Goal: Task Accomplishment & Management: Use online tool/utility

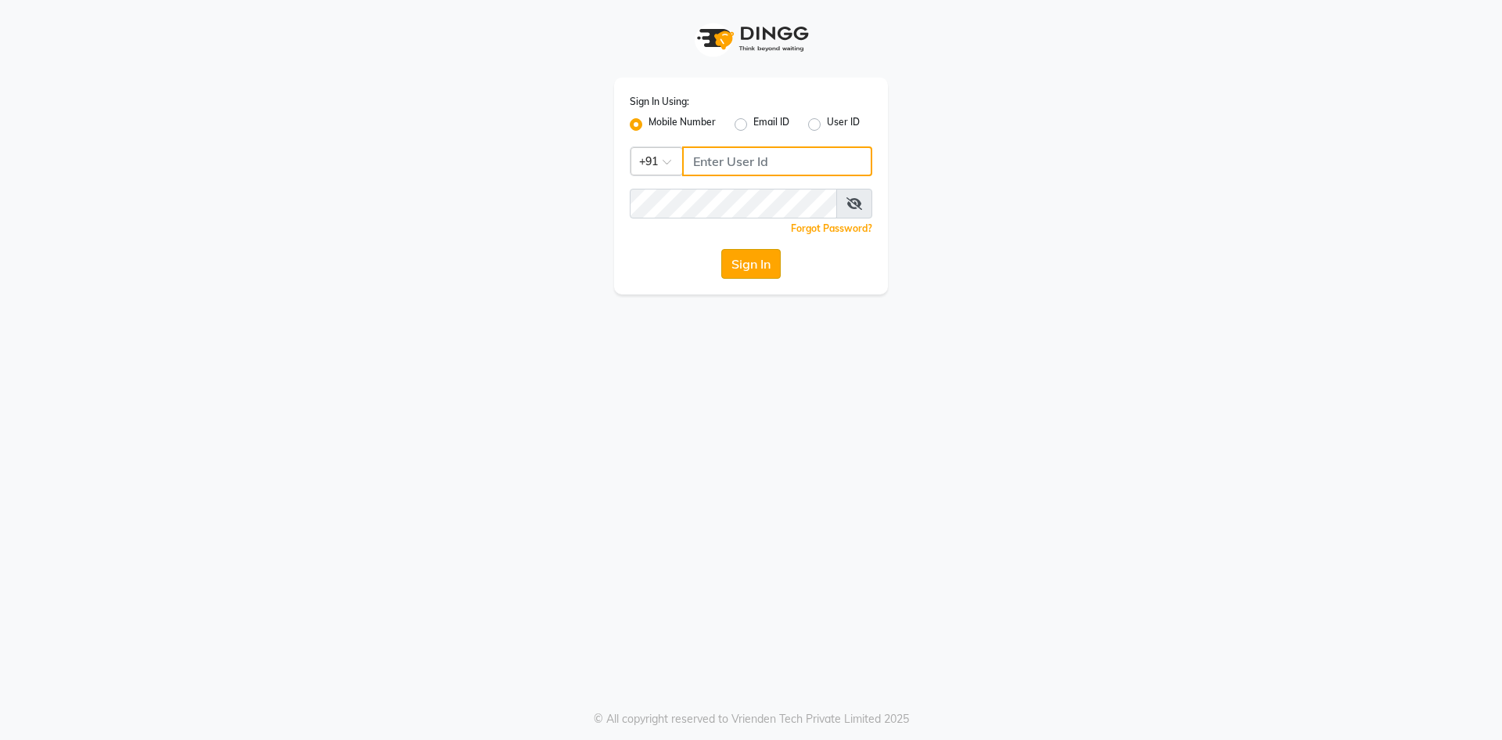
type input "9440230781"
click at [725, 256] on button "Sign In" at bounding box center [751, 264] width 59 height 30
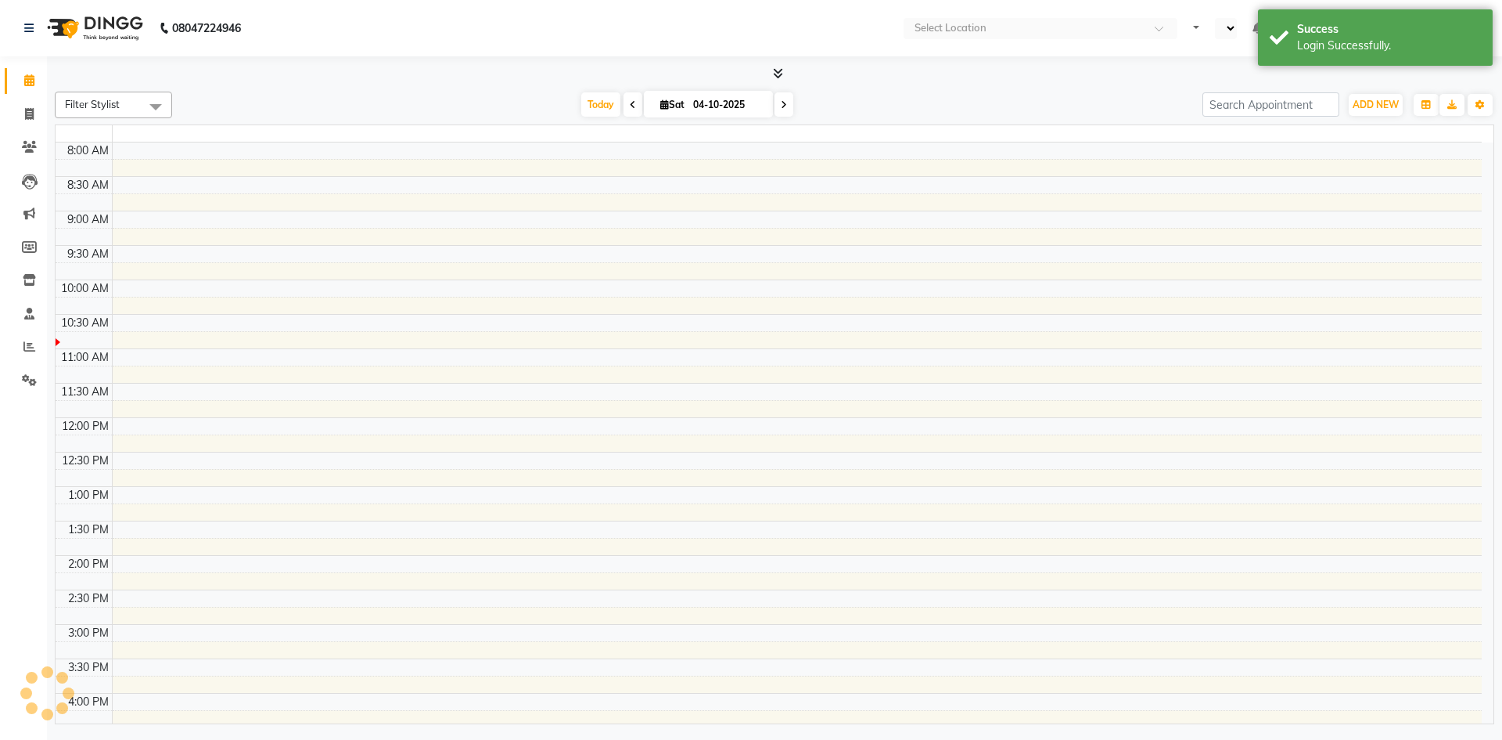
select select "en"
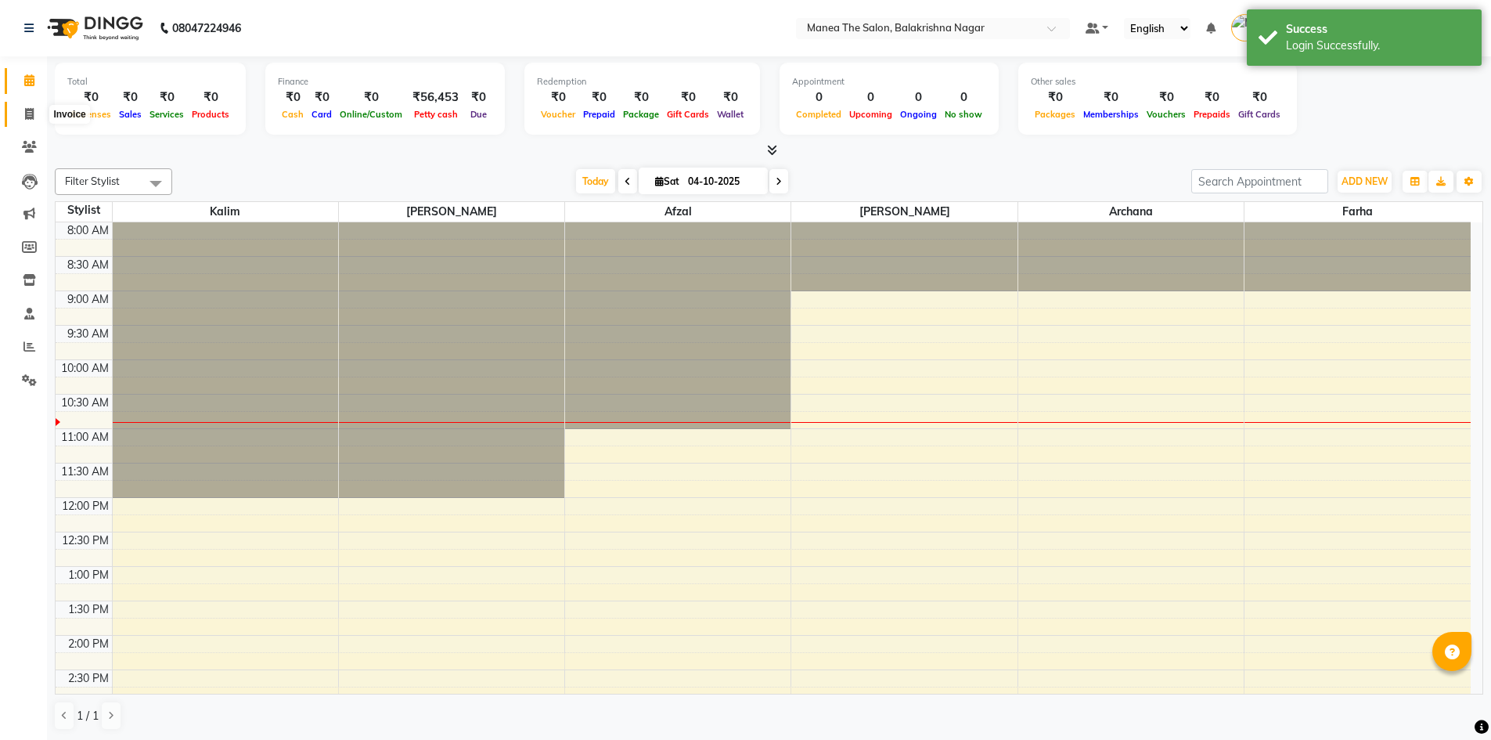
click at [27, 113] on icon at bounding box center [29, 114] width 9 height 12
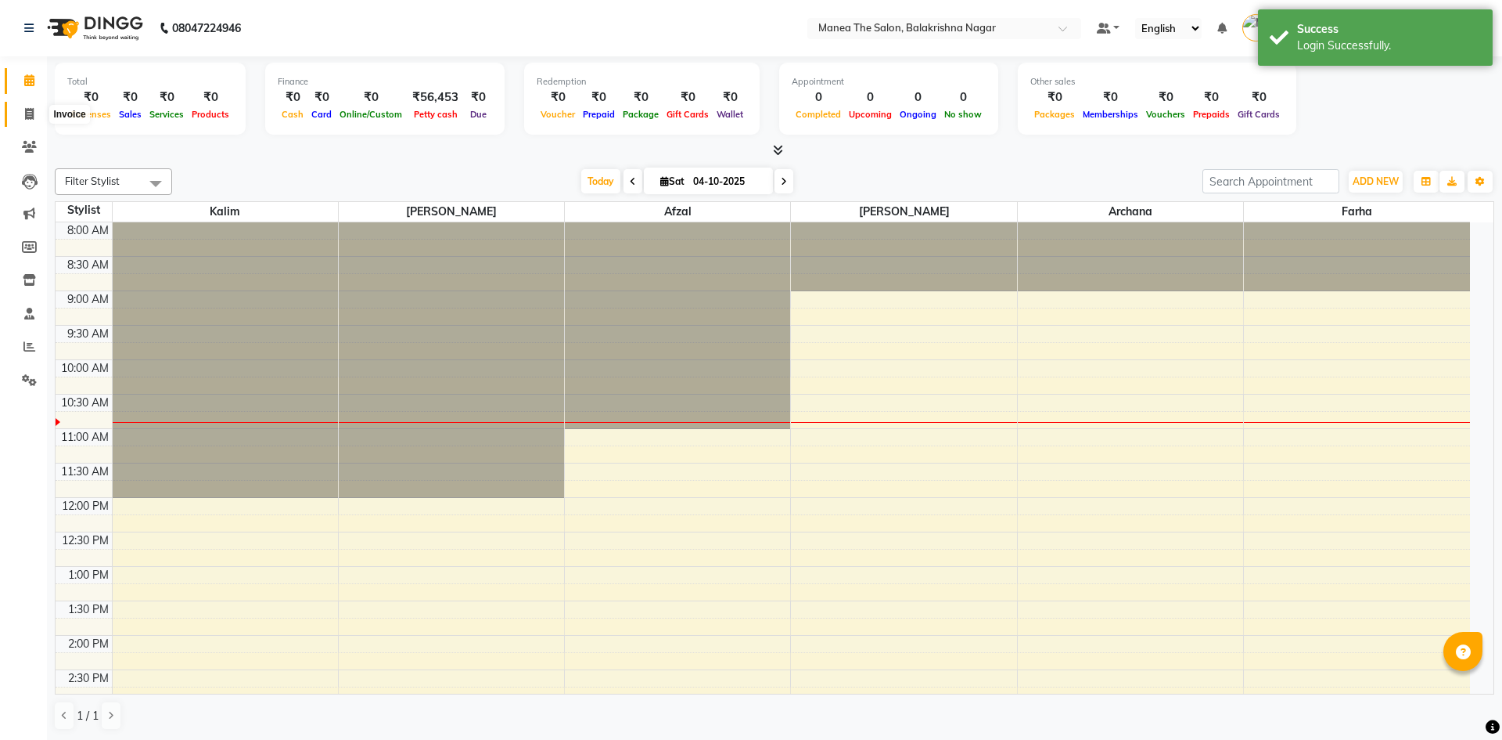
select select "service"
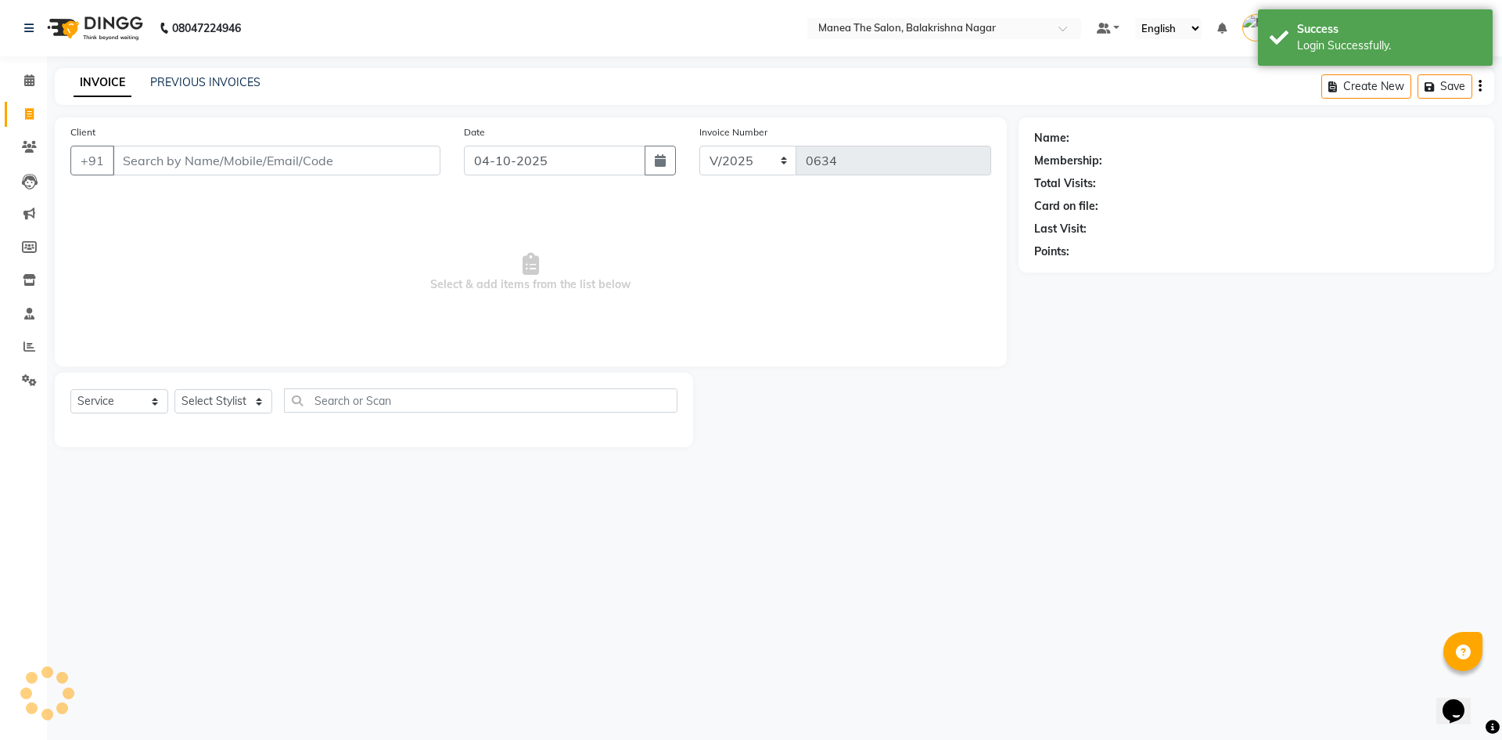
click at [200, 158] on input "Client" at bounding box center [277, 161] width 328 height 30
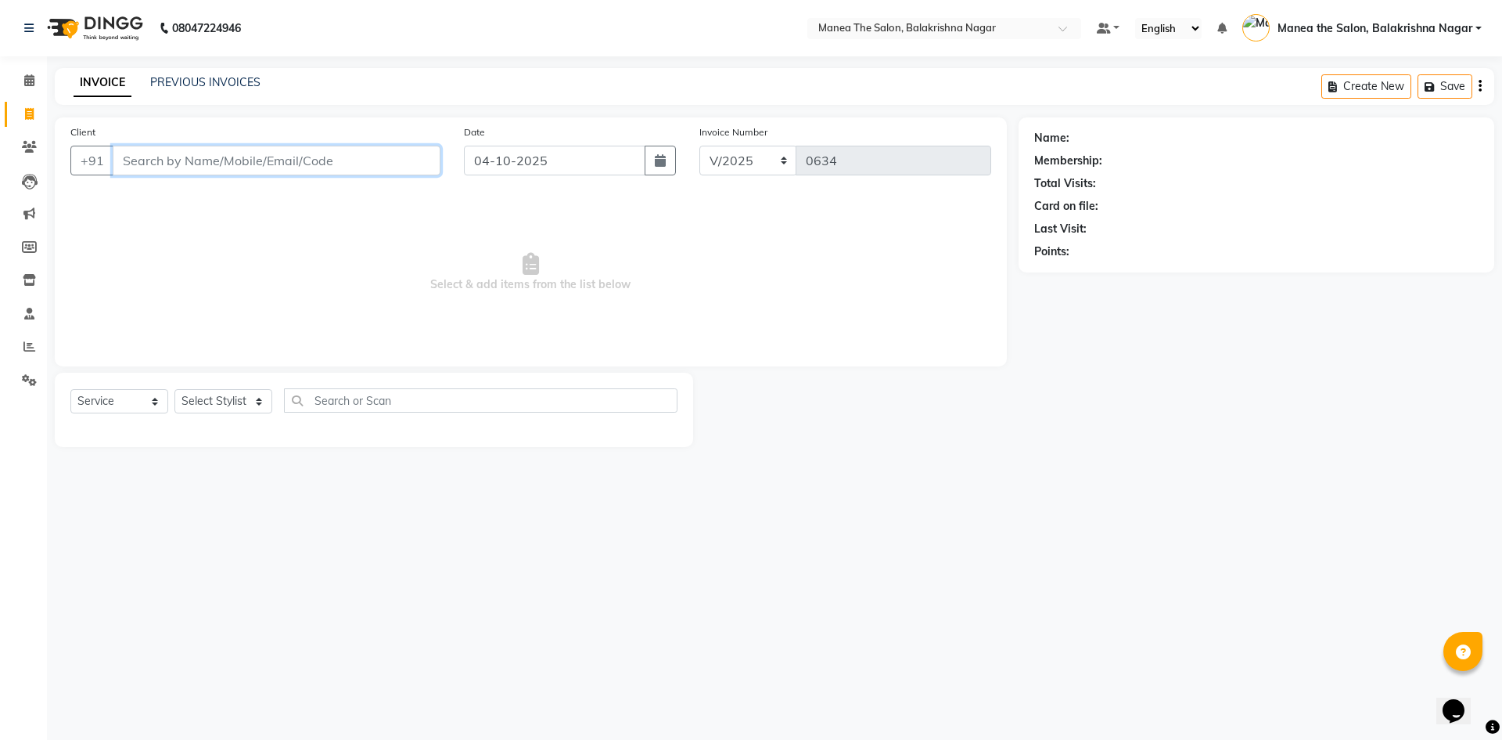
click at [153, 153] on input "Client" at bounding box center [277, 161] width 328 height 30
type input "9632542407"
click at [404, 148] on button "Add Client" at bounding box center [400, 161] width 81 height 30
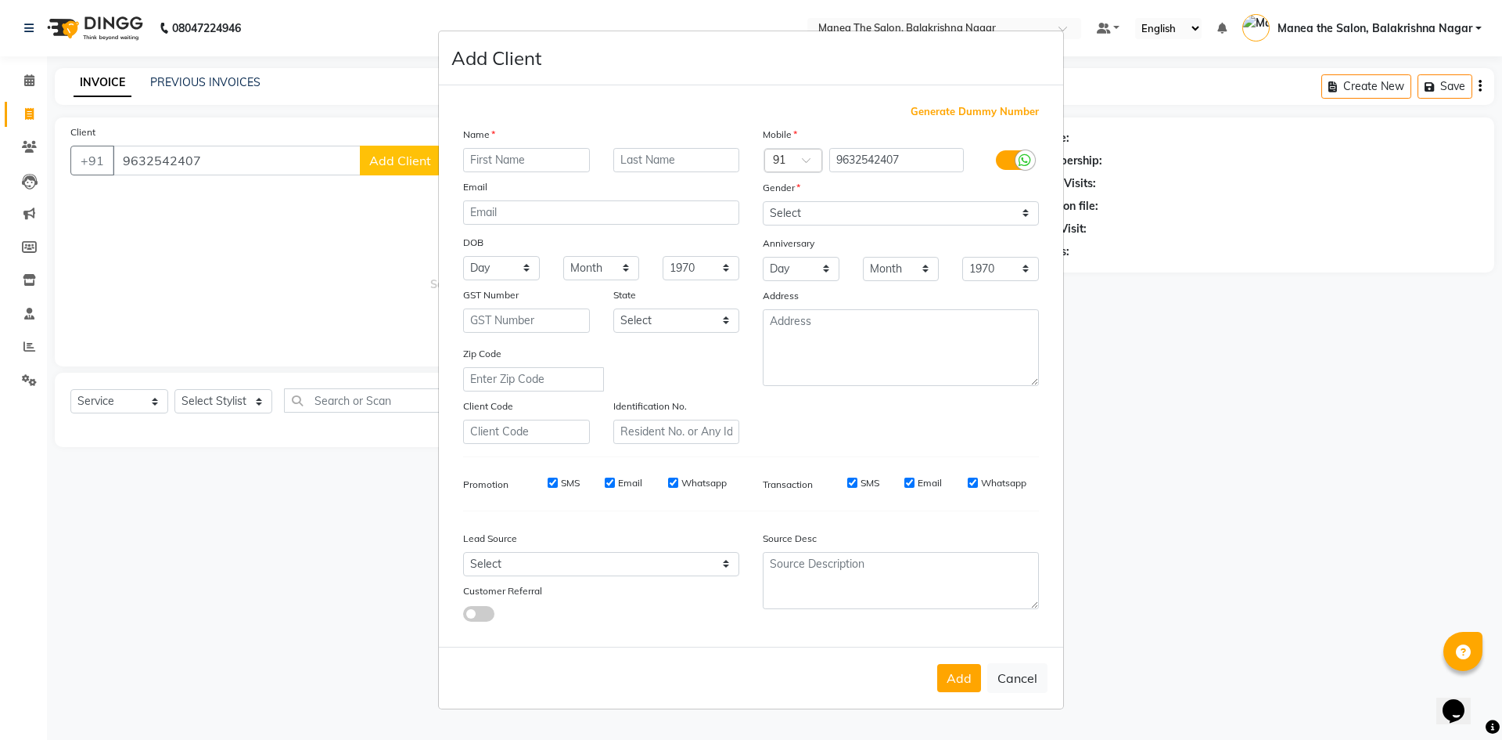
click at [511, 146] on div "Name" at bounding box center [602, 137] width 300 height 22
click at [513, 166] on input "text" at bounding box center [526, 160] width 127 height 24
type input "SANTOSH"
click at [554, 146] on div "Name" at bounding box center [602, 137] width 300 height 22
click at [816, 210] on select "Select [DEMOGRAPHIC_DATA] [DEMOGRAPHIC_DATA] Other Prefer Not To Say" at bounding box center [901, 213] width 276 height 24
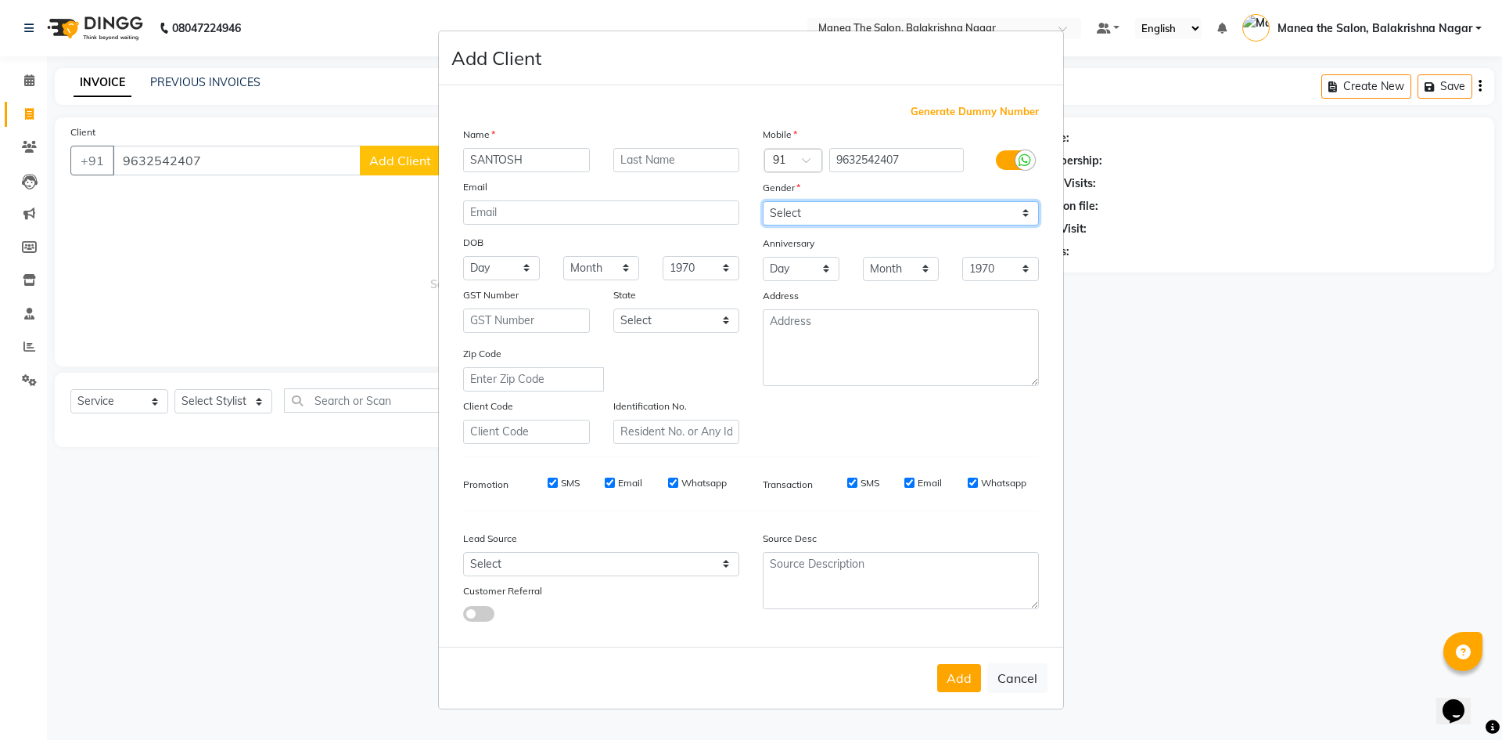
select select "[DEMOGRAPHIC_DATA]"
click at [763, 201] on select "Select [DEMOGRAPHIC_DATA] [DEMOGRAPHIC_DATA] Other Prefer Not To Say" at bounding box center [901, 213] width 276 height 24
click at [955, 688] on button "Add" at bounding box center [959, 678] width 44 height 28
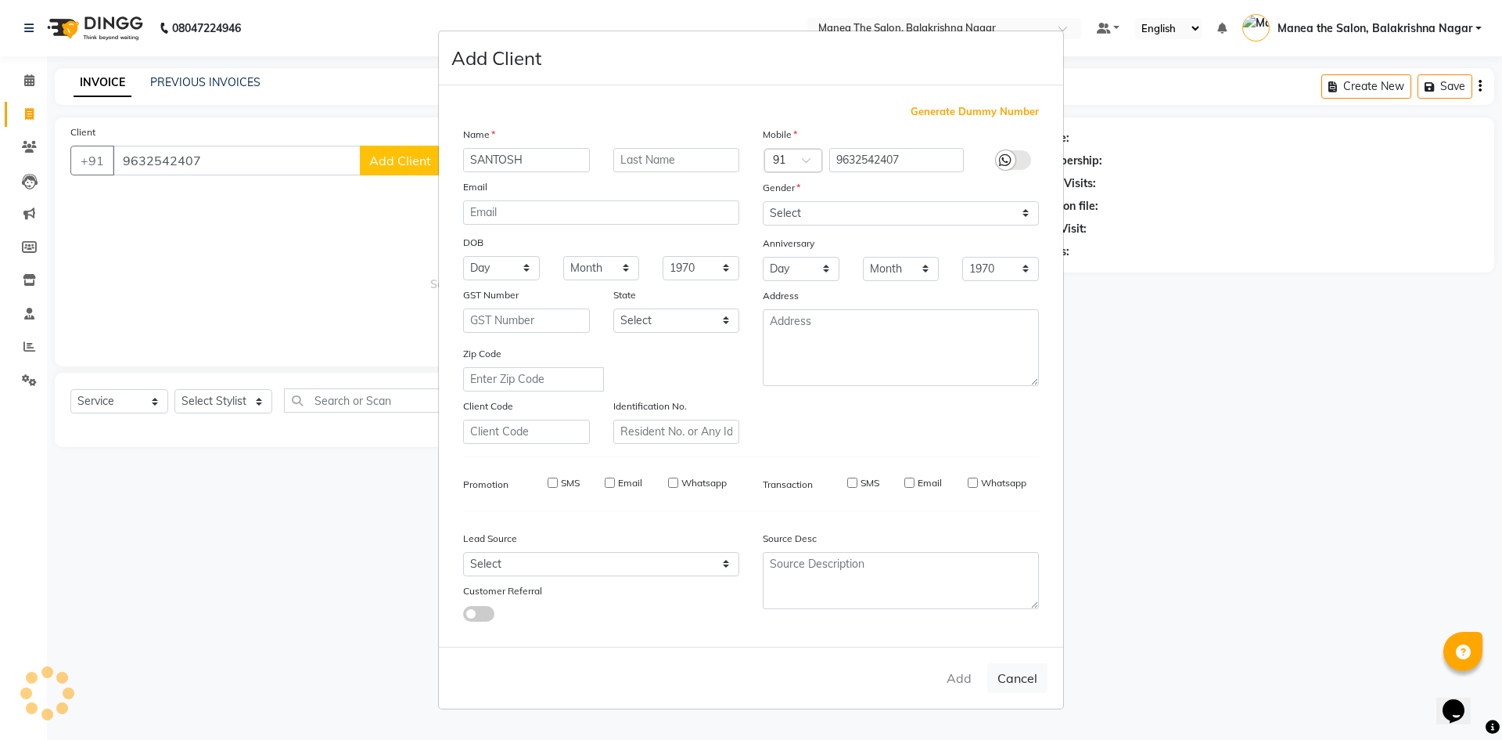
select select
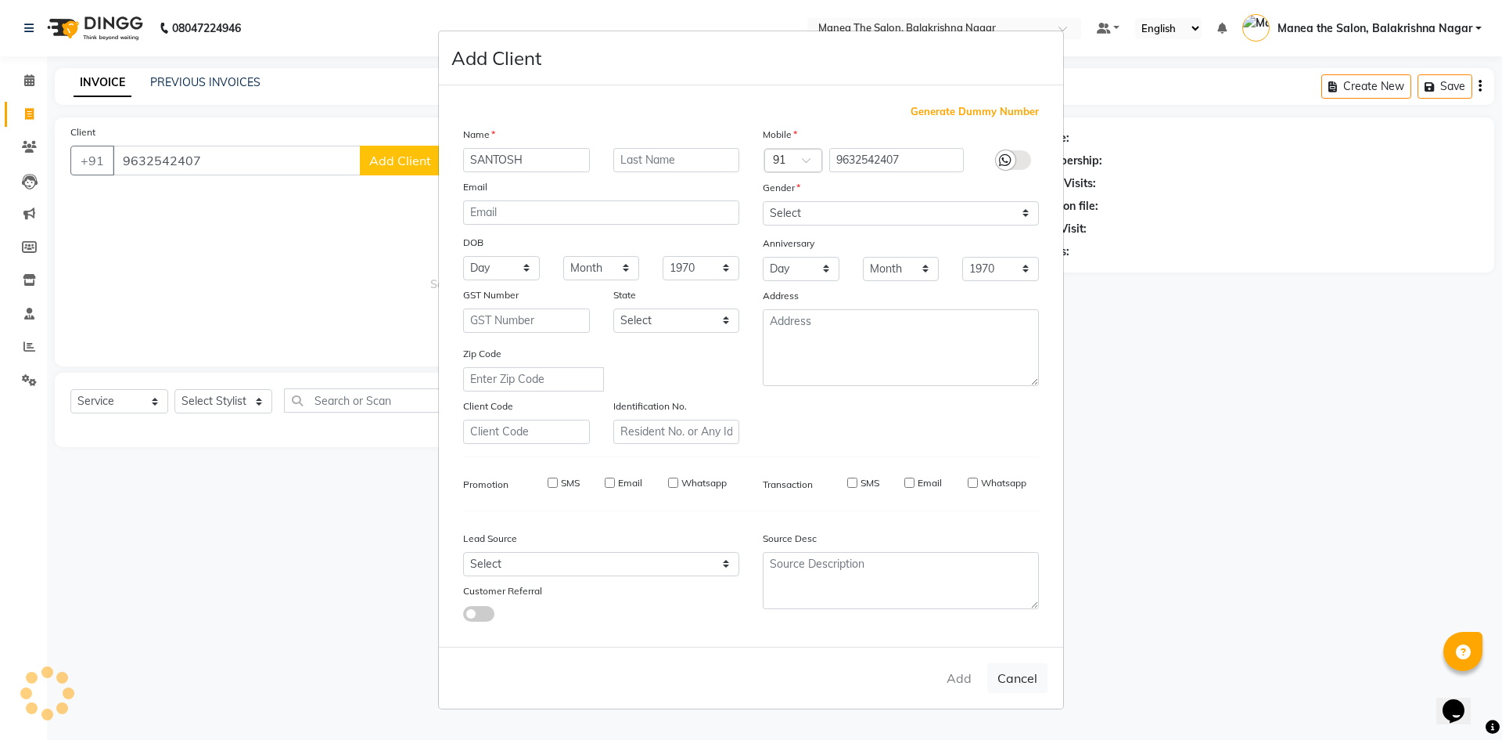
select select
checkbox input "false"
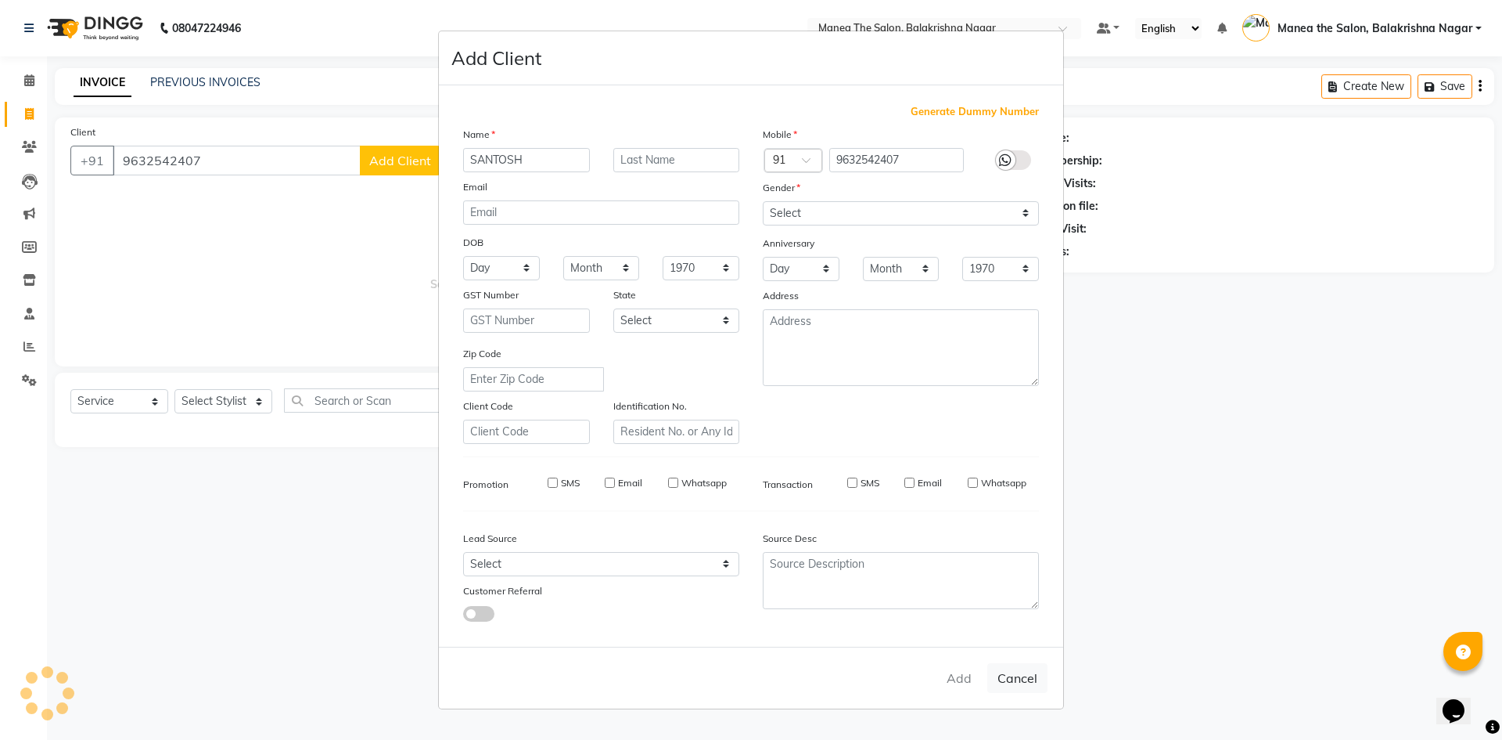
checkbox input "false"
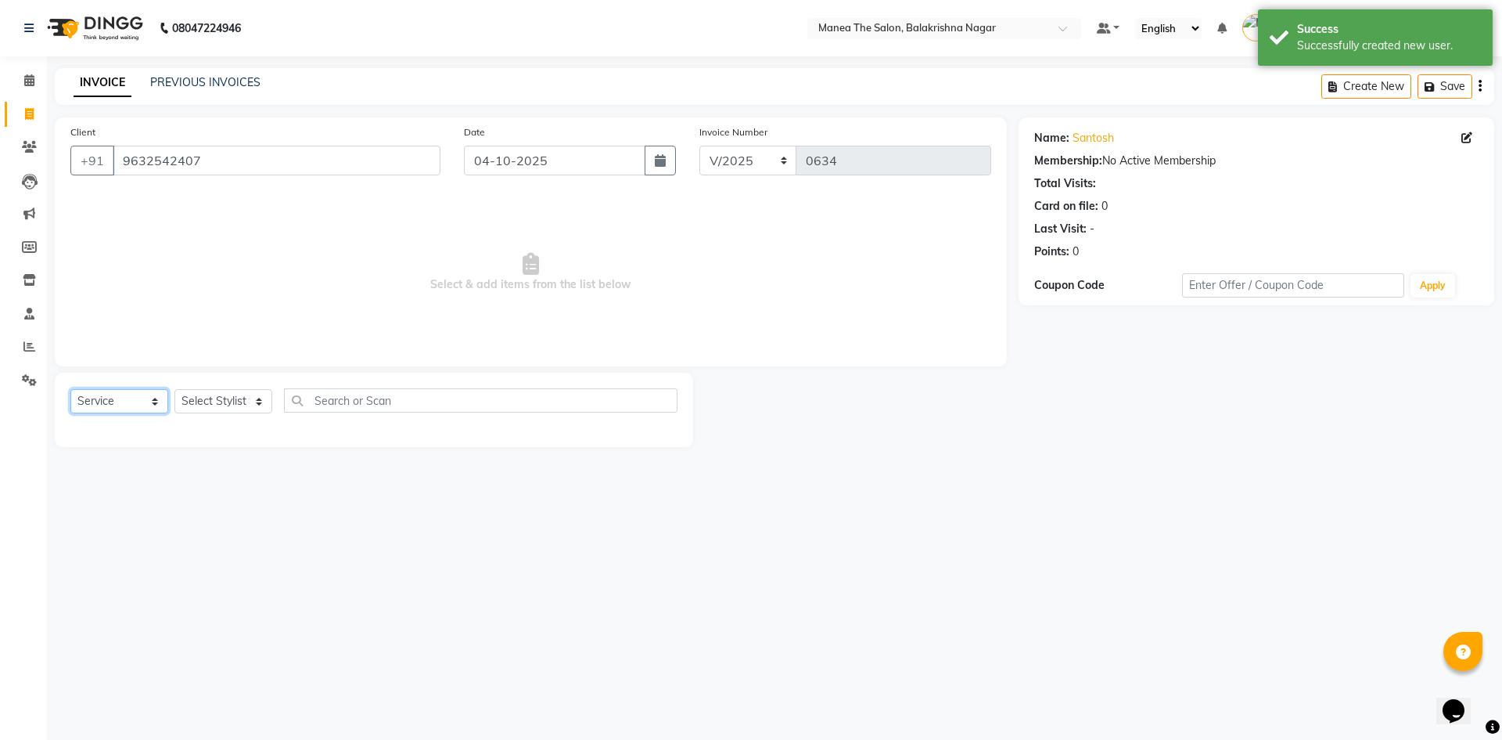
click at [118, 408] on select "Select Service Product Membership Package Voucher Prepaid Gift Card" at bounding box center [119, 401] width 98 height 24
click at [70, 389] on select "Select Service Product Membership Package Voucher Prepaid Gift Card" at bounding box center [119, 401] width 98 height 24
click at [121, 411] on select "Select Service Product Membership Package Voucher Prepaid Gift Card" at bounding box center [119, 401] width 98 height 24
select select "service"
click at [70, 389] on select "Select Service Product Membership Package Voucher Prepaid Gift Card" at bounding box center [119, 401] width 98 height 24
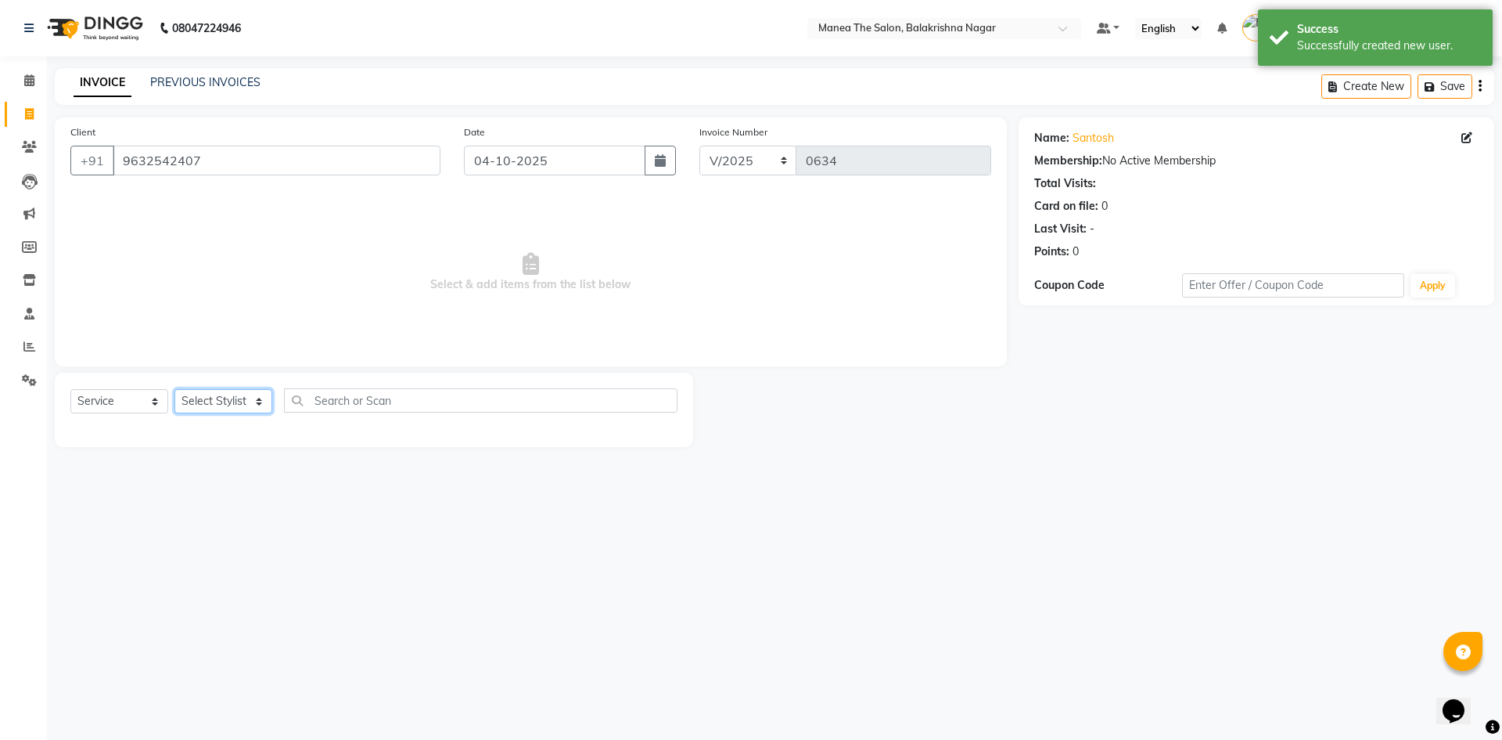
click at [211, 404] on select "Select Stylist [PERSON_NAME] [PERSON_NAME] [PERSON_NAME]" at bounding box center [224, 401] width 98 height 24
select select "77559"
click at [175, 389] on select "Select Stylist [PERSON_NAME] [PERSON_NAME] [PERSON_NAME]" at bounding box center [224, 401] width 98 height 24
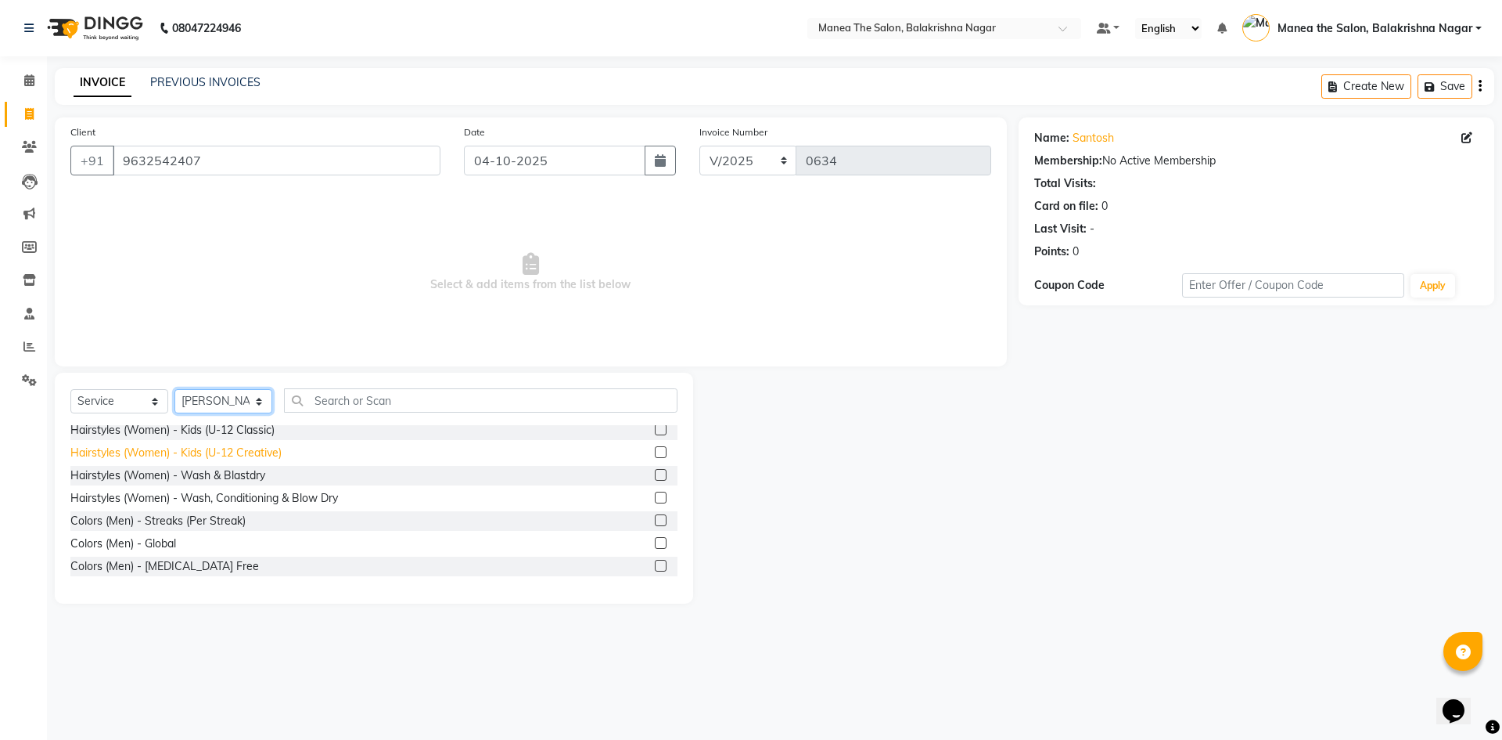
scroll to position [391, 0]
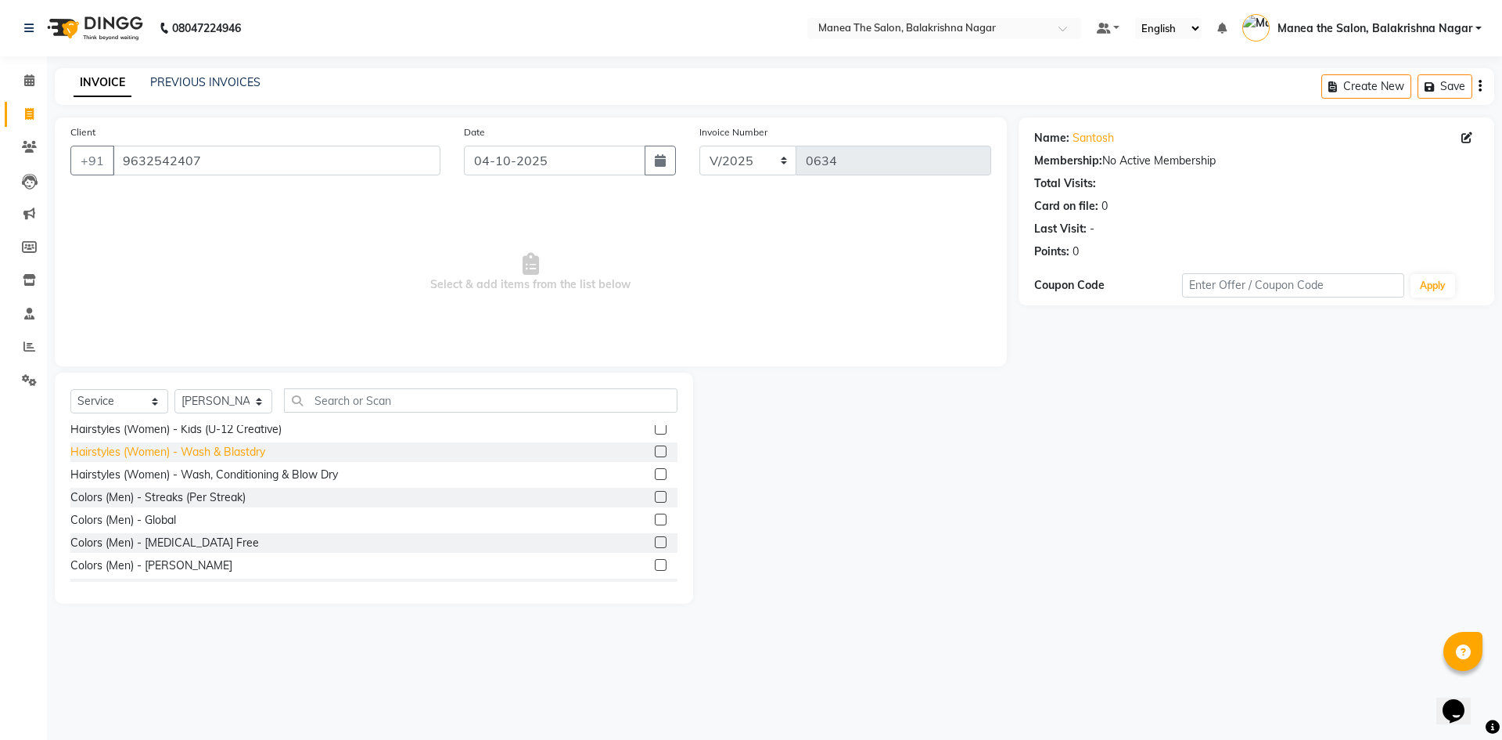
click at [222, 454] on div "Hairstyles (Women) - Wash & Blastdry" at bounding box center [167, 452] width 195 height 16
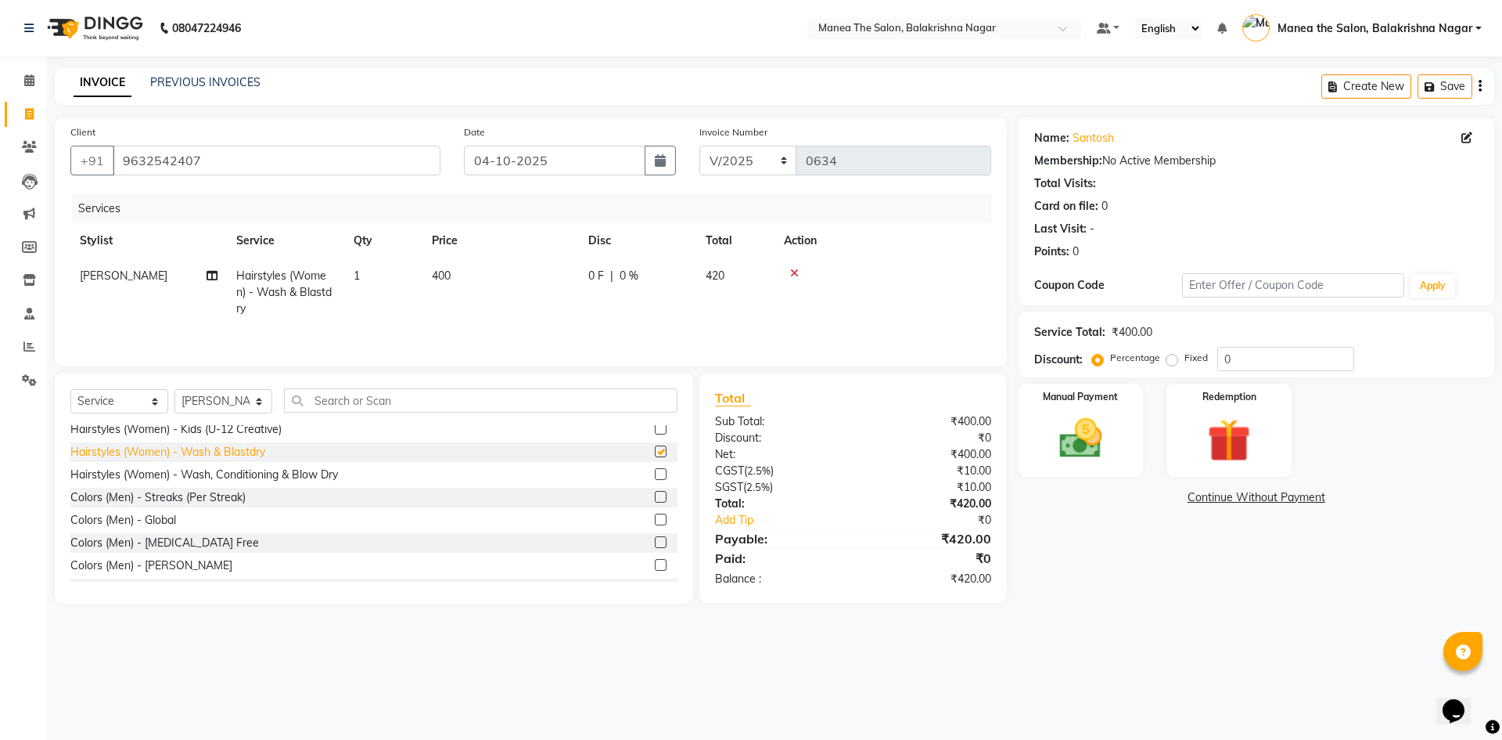
checkbox input "false"
click at [470, 265] on td "400" at bounding box center [501, 292] width 157 height 68
select select "77559"
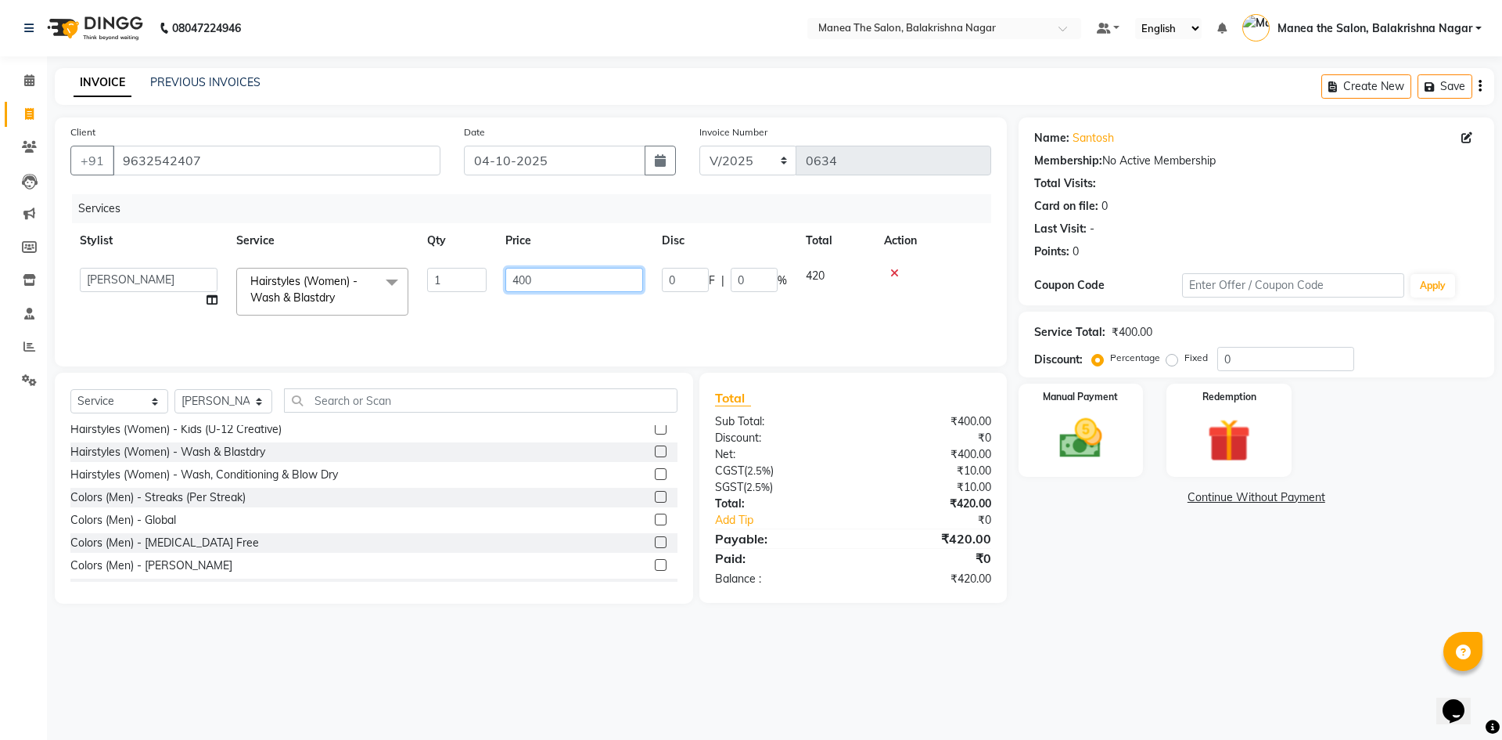
click at [528, 275] on input "400" at bounding box center [575, 280] width 138 height 24
click at [538, 277] on input "400" at bounding box center [575, 280] width 138 height 24
type input "4"
type input "500"
click at [644, 208] on div "Services" at bounding box center [537, 208] width 931 height 29
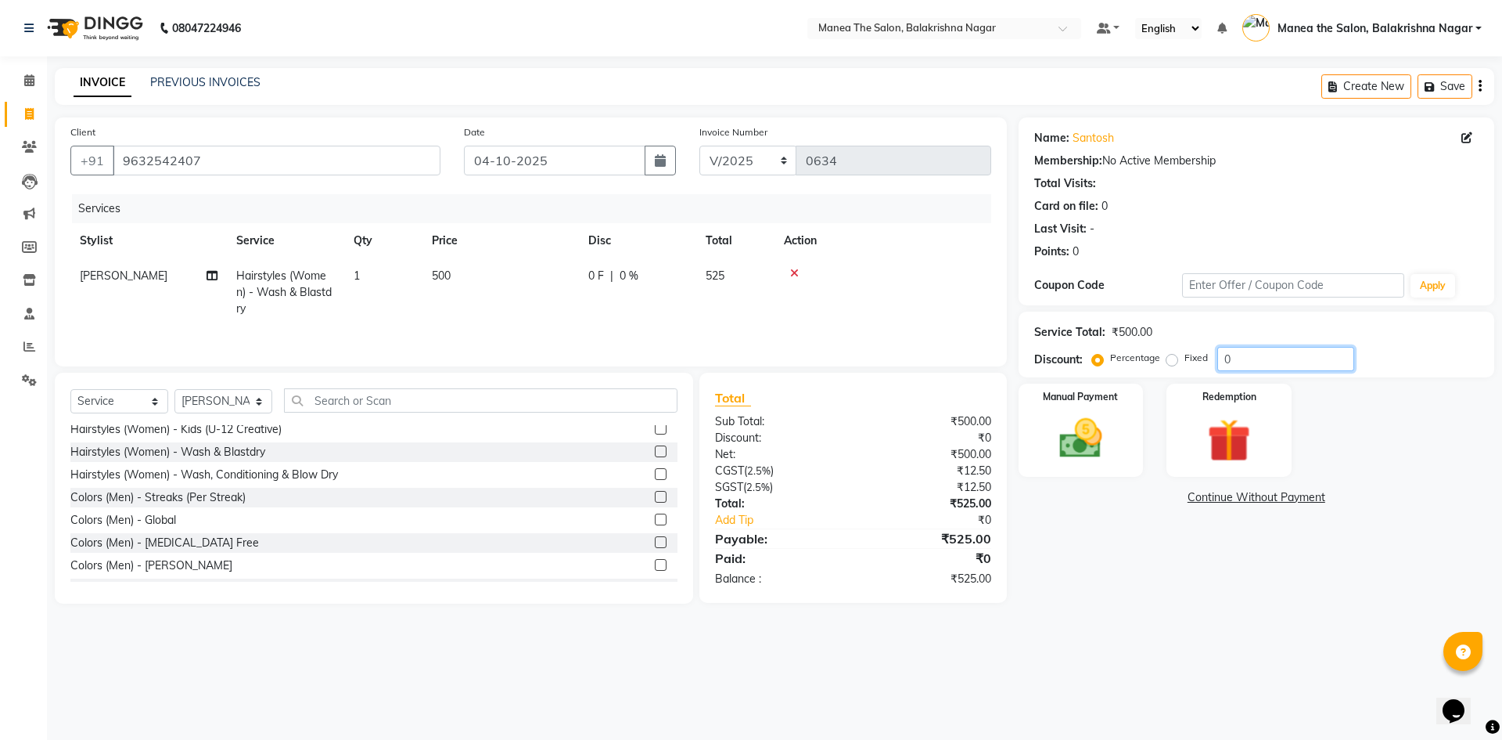
click at [1261, 360] on input "0" at bounding box center [1286, 359] width 137 height 24
type input "30"
click at [1255, 599] on div "Name: [PERSON_NAME] Membership: No Active Membership Total Visits: Card on file…" at bounding box center [1263, 360] width 488 height 486
click at [1078, 437] on img at bounding box center [1081, 438] width 73 height 52
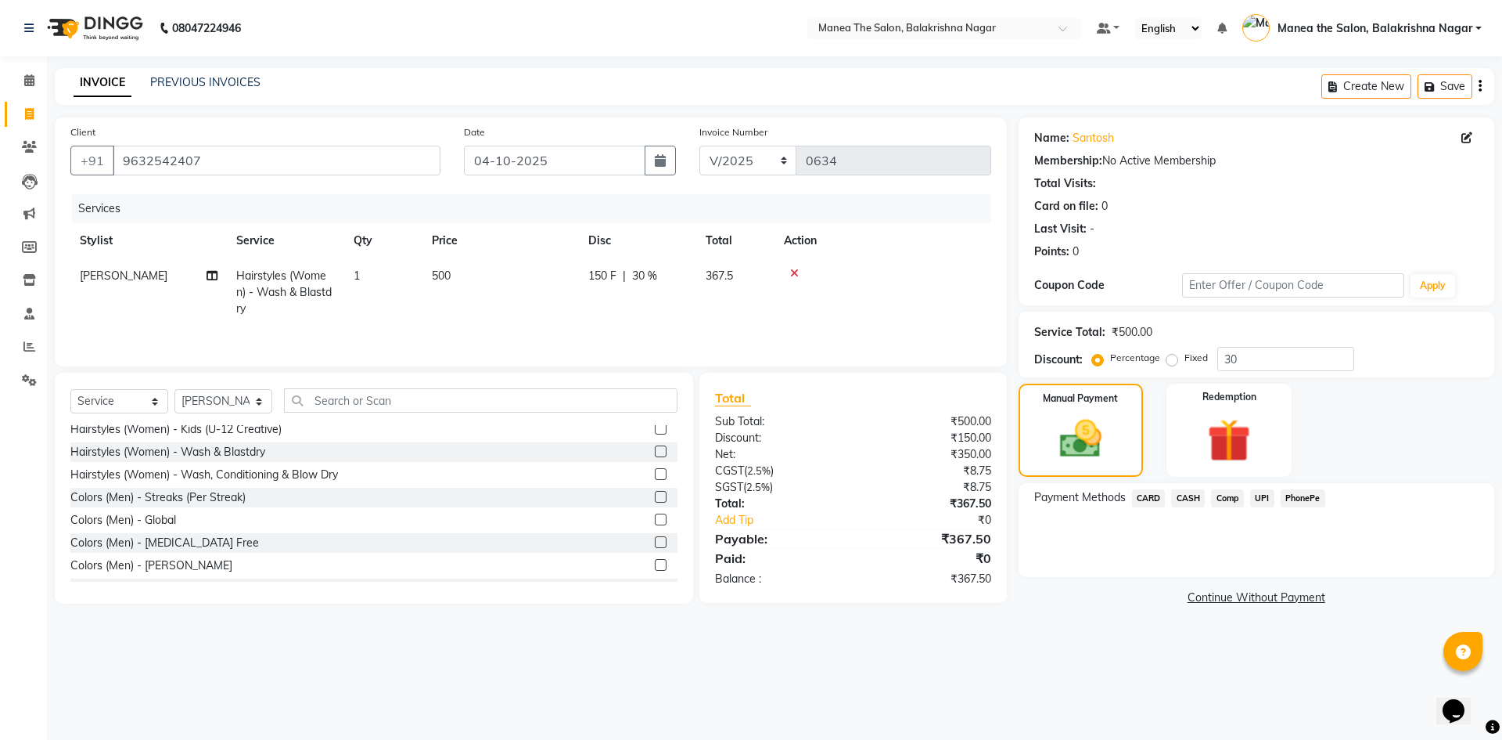
click at [1260, 495] on span "UPI" at bounding box center [1263, 498] width 24 height 18
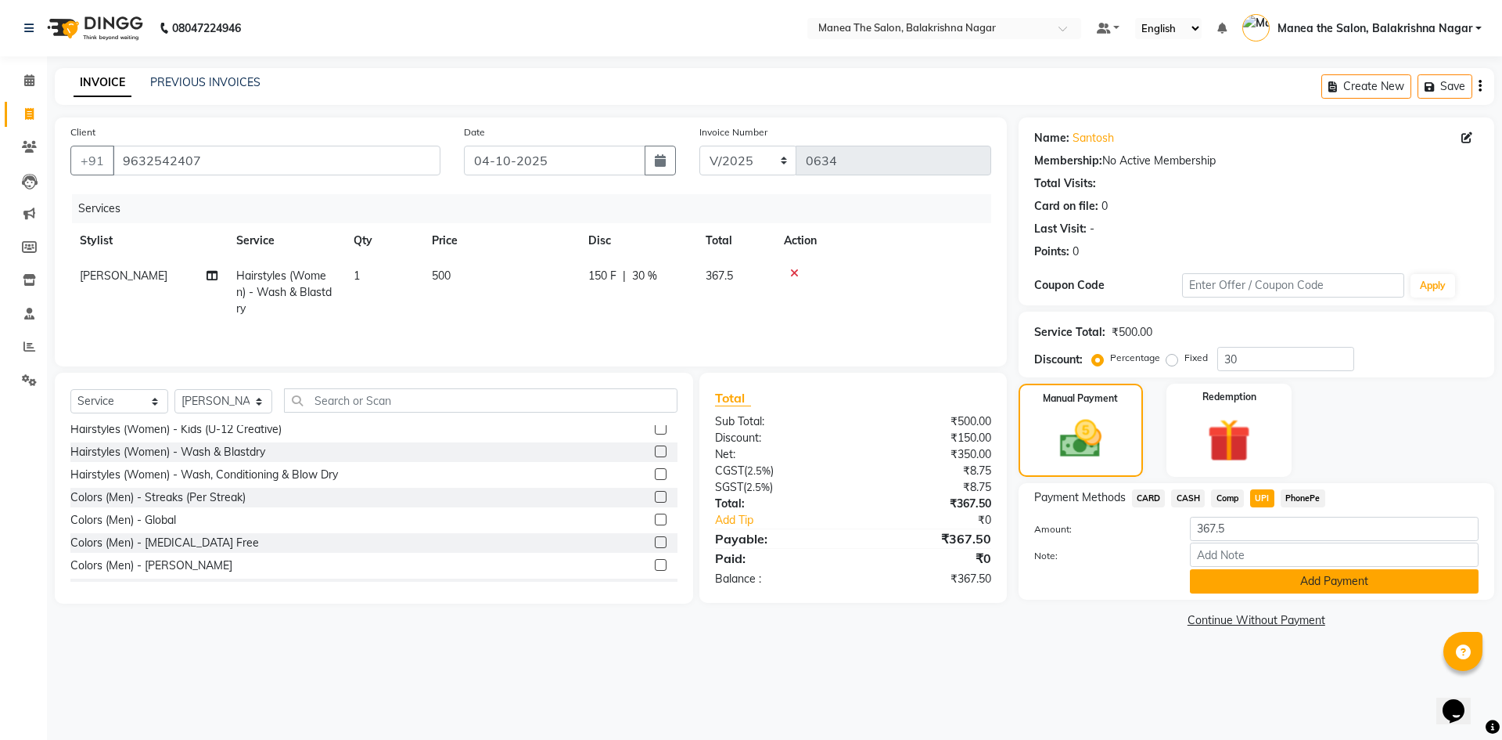
click at [1241, 585] on button "Add Payment" at bounding box center [1334, 581] width 289 height 24
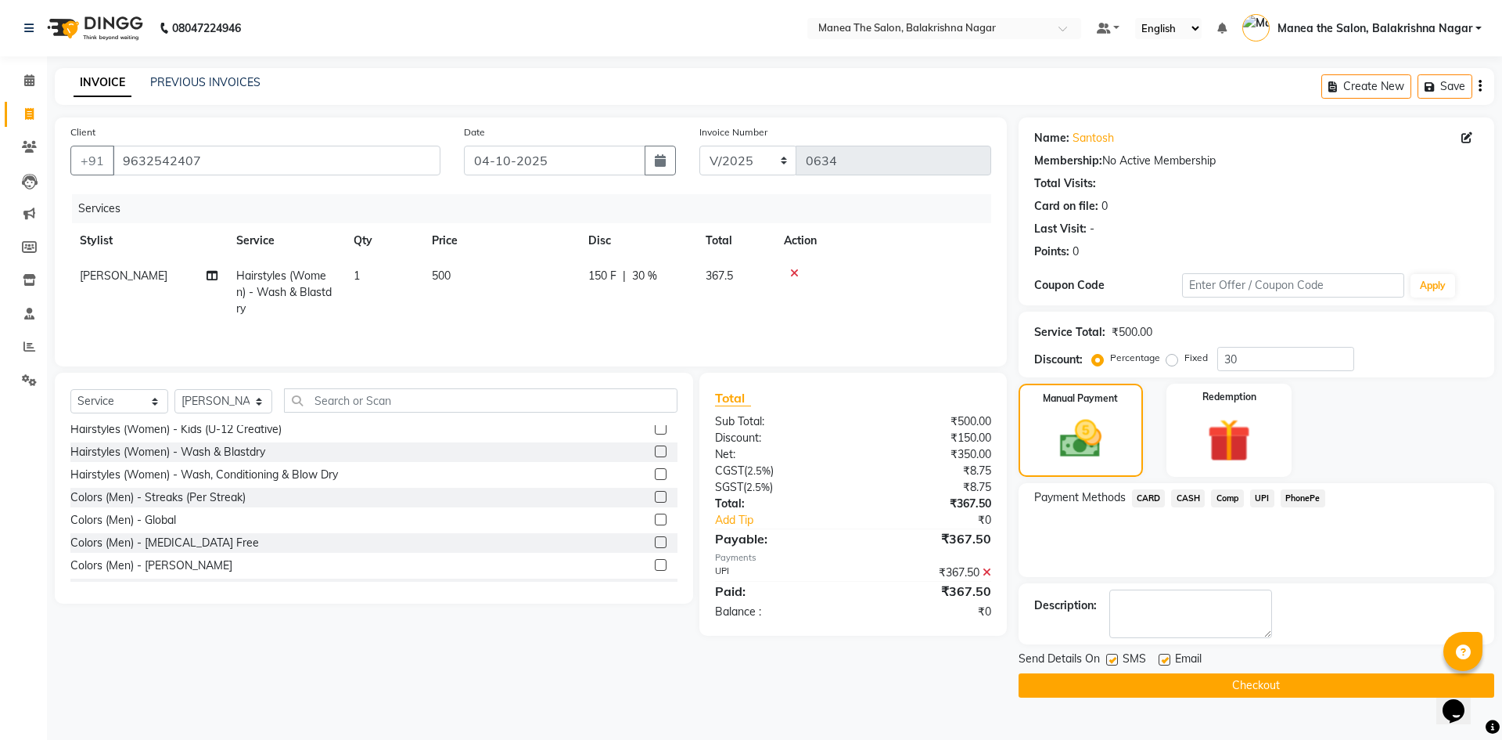
click at [1215, 689] on button "Checkout" at bounding box center [1257, 685] width 476 height 24
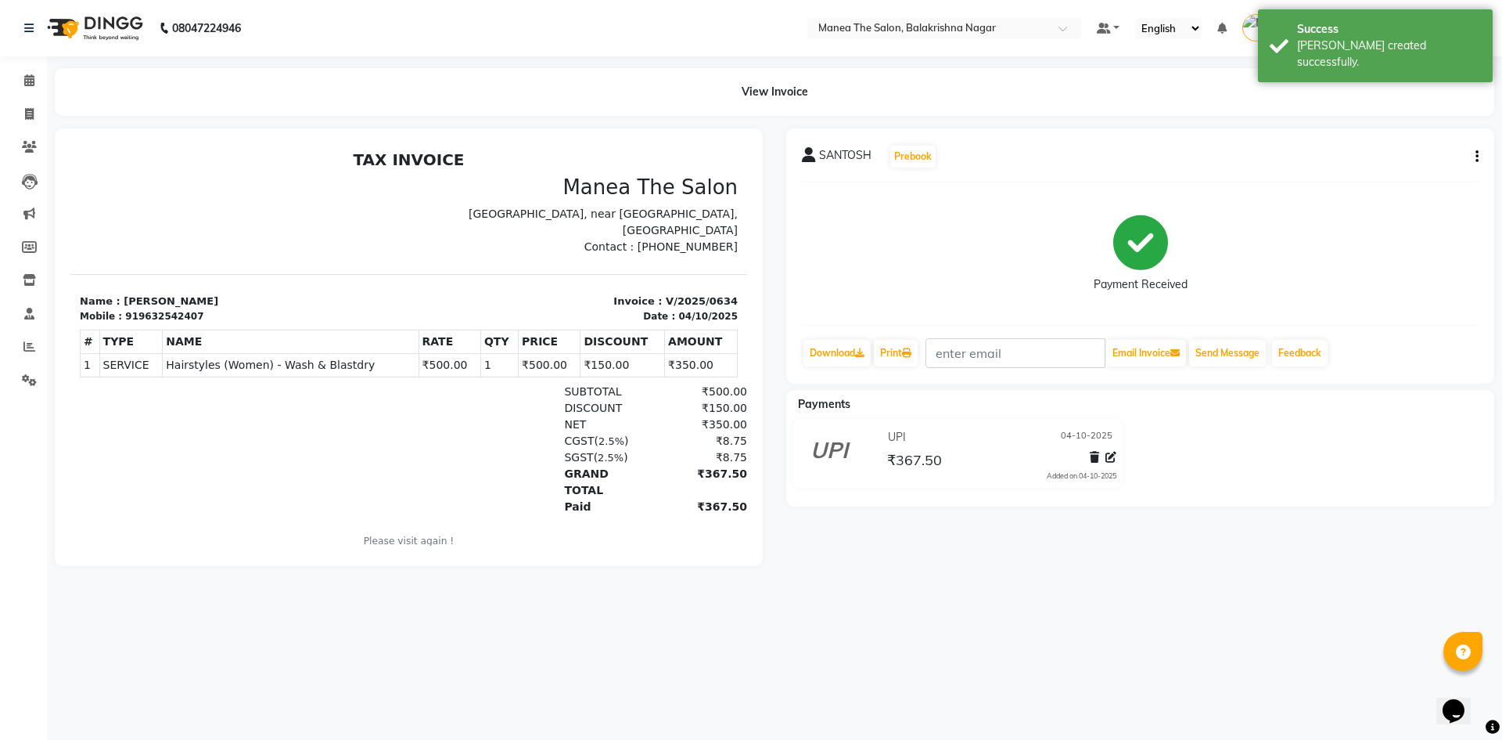
click at [951, 659] on div "08047224946 Select Location × Manea The Salon, Balakrishna Nagar Default Panel …" at bounding box center [751, 370] width 1502 height 740
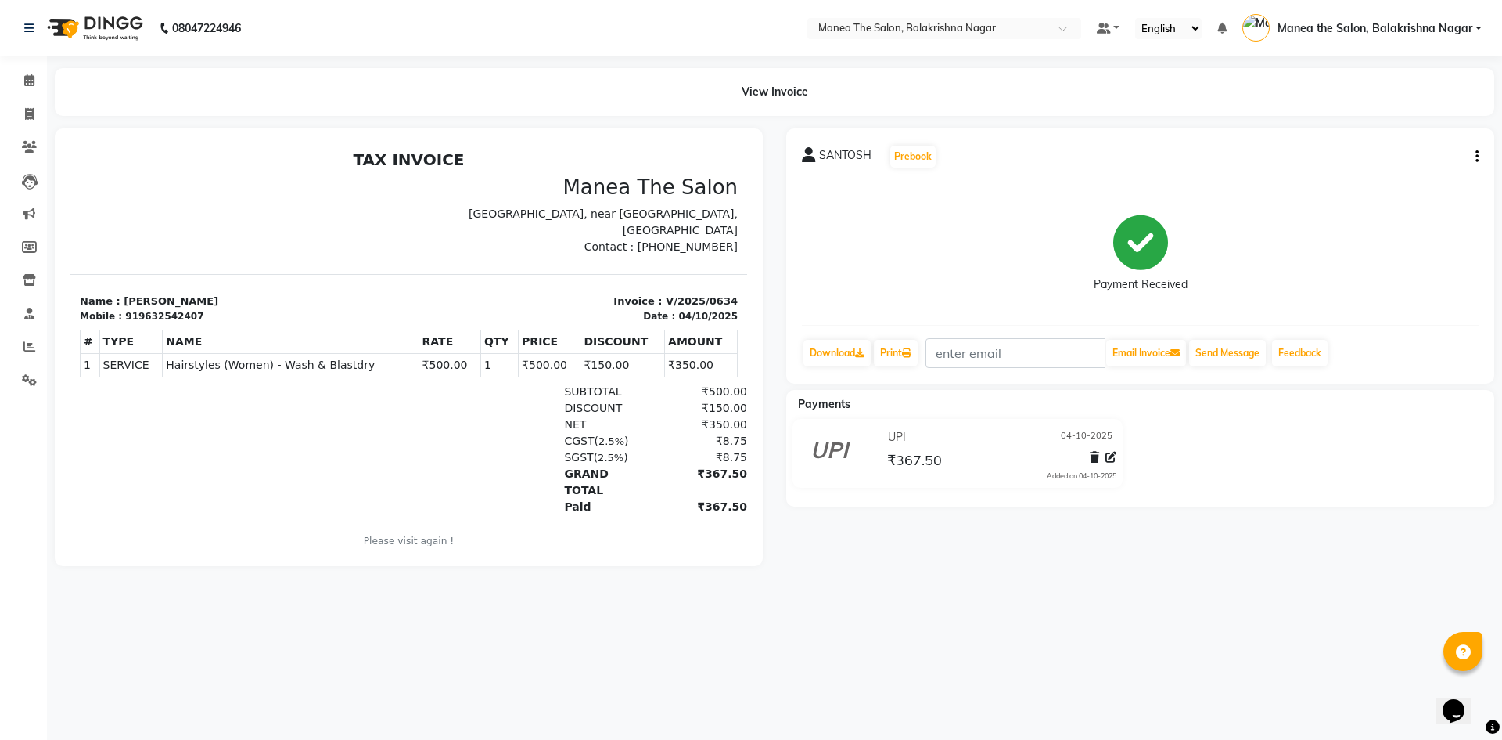
click at [999, 653] on div "08047224946 Select Location × Manea The Salon, Balakrishna Nagar Default Panel …" at bounding box center [751, 370] width 1502 height 740
click at [949, 645] on div "08047224946 Select Location × Manea The Salon, Balakrishna Nagar Default Panel …" at bounding box center [751, 370] width 1502 height 740
click at [1026, 589] on main "View Invoice SANTOSH Prebook Payment Received Download Print Email Invoice Send…" at bounding box center [775, 328] width 1456 height 521
